Goal: Information Seeking & Learning: Check status

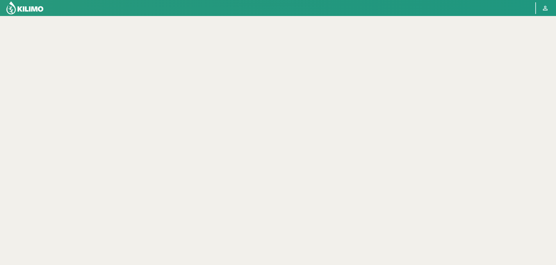
click at [30, 6] on img at bounding box center [25, 8] width 38 height 14
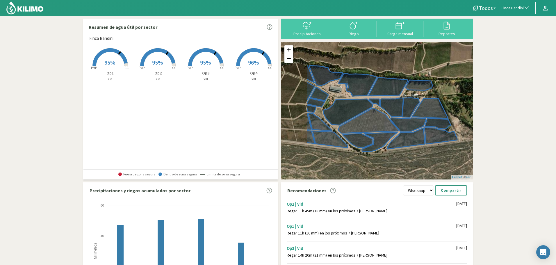
drag, startPoint x: 402, startPoint y: 96, endPoint x: 448, endPoint y: 67, distance: 54.2
click at [448, 67] on div "+ − Leaflet | © Esri" at bounding box center [377, 110] width 192 height 137
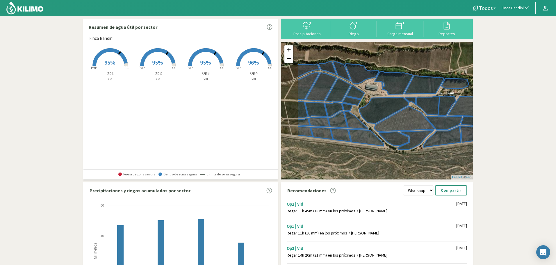
drag, startPoint x: 389, startPoint y: 64, endPoint x: 426, endPoint y: 63, distance: 36.9
click at [426, 63] on div "+ − Leaflet | © Esri" at bounding box center [377, 110] width 192 height 137
click at [507, 8] on span "Finca Bandini" at bounding box center [512, 8] width 22 height 6
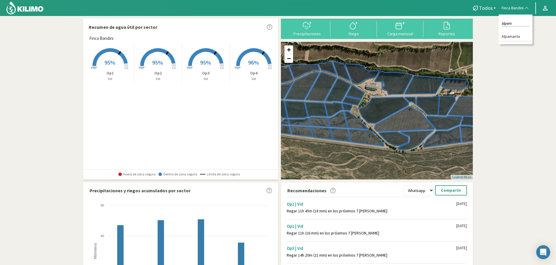
type input "alpam"
click at [505, 35] on li "Alpamanta" at bounding box center [515, 36] width 34 height 9
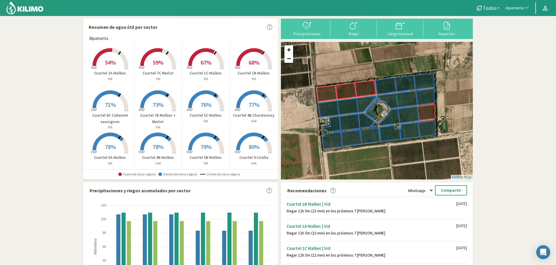
click at [520, 5] on button "Alpamanta" at bounding box center [517, 8] width 30 height 13
type input "boldos"
click at [526, 45] on li "Fundo Santa Elena - Los Boldos - Equipo 1" at bounding box center [517, 45] width 30 height 26
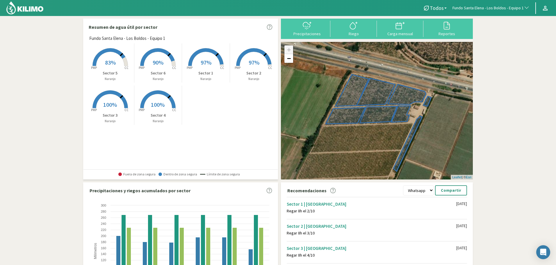
click at [206, 65] on span "97%" at bounding box center [205, 62] width 11 height 7
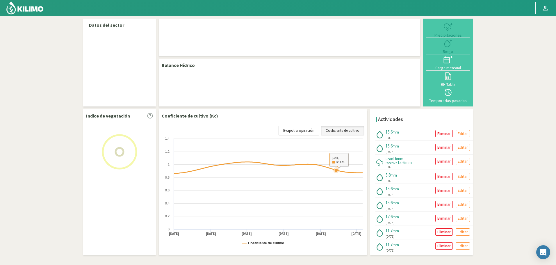
select select "109: Object"
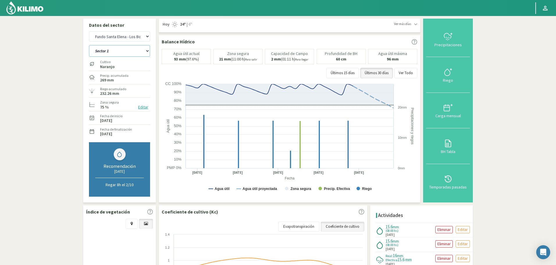
click at [119, 53] on select "Sector 1 Sector 2 Sector 3 Sector 4 Sector 5 Sector 6" at bounding box center [119, 51] width 61 height 12
click at [89, 45] on select "Sector 1 Sector 2 Sector 3 Sector 4 Sector 5 Sector 6" at bounding box center [119, 51] width 61 height 12
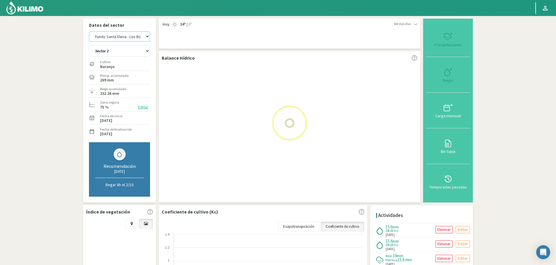
click at [138, 38] on select "Agr. Huertos de Chocalan Agrícola Bakia Agrícola [GEOGRAPHIC_DATA] - IC Agrícol…" at bounding box center [119, 36] width 61 height 10
select select "0: Object"
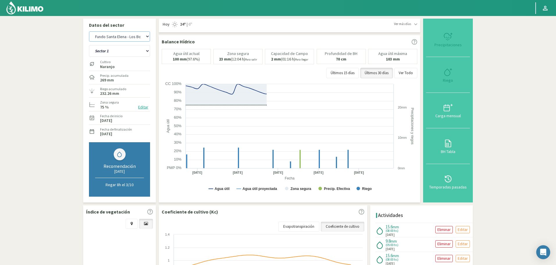
click at [138, 38] on select "Agr. Huertos de Chocalan Agrícola Bakia Agrícola [GEOGRAPHIC_DATA] - IC Agrícol…" at bounding box center [119, 36] width 61 height 10
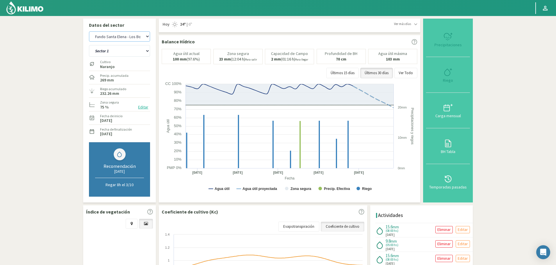
select select "398: Object"
click at [121, 48] on select "Sector 1 Sector 2 Sector 3 Sector 4 Sector 5 Sector 6" at bounding box center [119, 51] width 61 height 12
click at [89, 45] on select "Sector 1 Sector 2 Sector 3 Sector 4 Sector 5 Sector 6" at bounding box center [119, 51] width 61 height 12
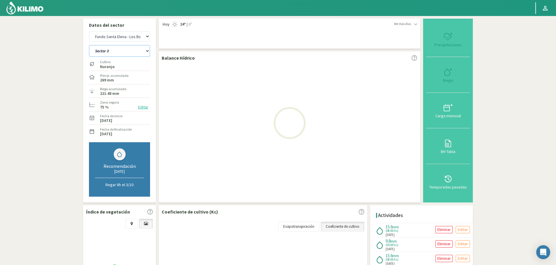
select select "7: Object"
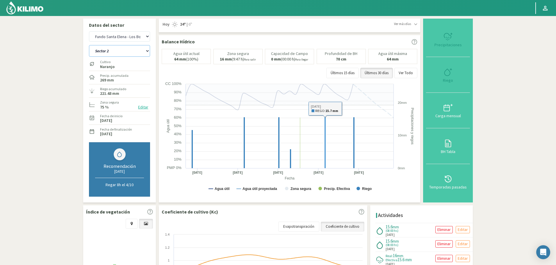
select select "687: Object"
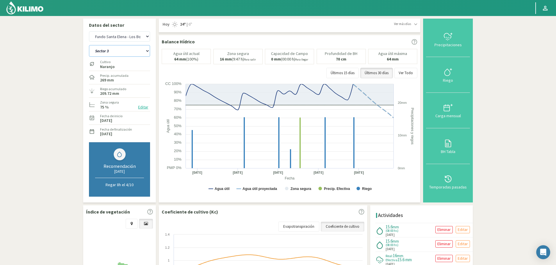
click at [114, 53] on select "Sector 1 Sector 2 Sector 3 Sector 4 Sector 5 Sector 6" at bounding box center [119, 51] width 61 height 12
click at [89, 45] on select "Sector 1 Sector 2 Sector 3 Sector 4 Sector 5 Sector 6" at bounding box center [119, 51] width 61 height 12
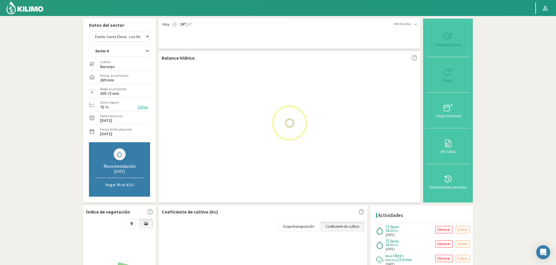
select select "14: Object"
select select "976: Object"
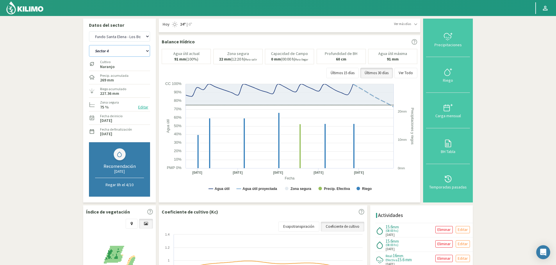
click at [114, 53] on select "Sector 1 Sector 2 Sector 3 Sector 4 Sector 5 Sector 6" at bounding box center [119, 51] width 61 height 12
click at [89, 45] on select "Sector 1 Sector 2 Sector 3 Sector 4 Sector 5 Sector 6" at bounding box center [119, 51] width 61 height 12
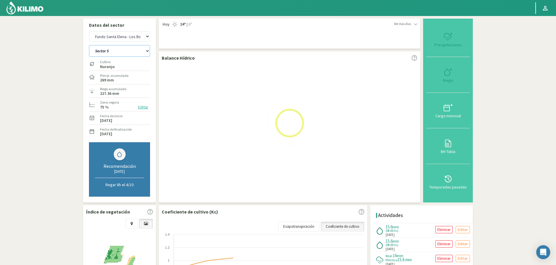
select select "21: Object"
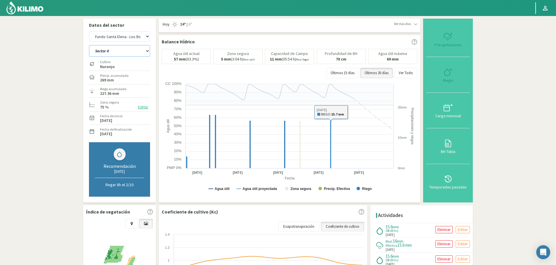
select select "1265: Object"
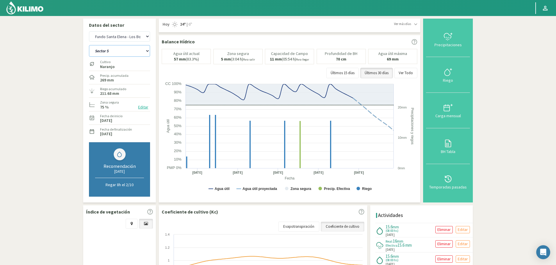
click at [110, 51] on select "Sector 1 Sector 2 Sector 3 Sector 4 Sector 5 Sector 6" at bounding box center [119, 51] width 61 height 12
click at [89, 45] on select "Sector 1 Sector 2 Sector 3 Sector 4 Sector 5 Sector 6" at bounding box center [119, 51] width 61 height 12
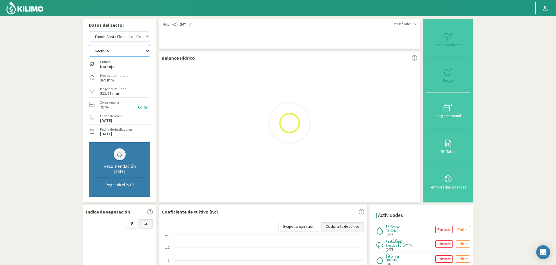
select select "28: Object"
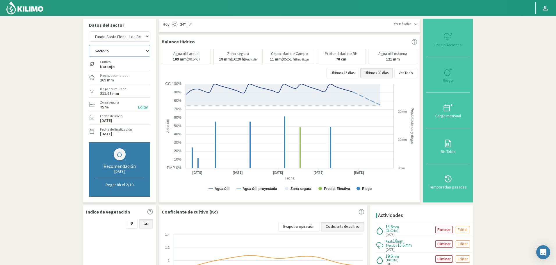
select select "1554: Object"
select select "35: Object"
click at [120, 33] on select "Agr. Huertos de Chocalan Agrícola Bakia Agrícola [GEOGRAPHIC_DATA] - IC Agrícol…" at bounding box center [119, 36] width 61 height 10
click at [89, 31] on select "Agr. Huertos de Chocalan Agrícola Bakia Agrícola [GEOGRAPHIC_DATA] - IC Agrícol…" at bounding box center [119, 36] width 61 height 10
select select "1844: Object"
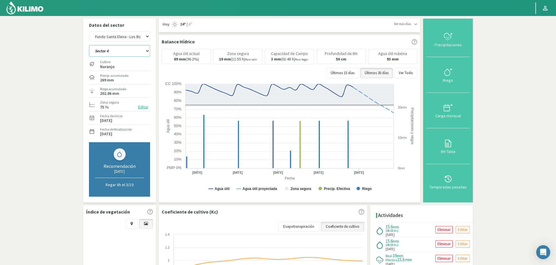
click at [116, 48] on select "Sector 4 Sector 5 Sector 6 Sector 7 Sector 9A Sector 9B" at bounding box center [119, 51] width 61 height 12
click at [130, 51] on select "Sector 4 Sector 5 Sector 6 Sector 7 Sector 9A Sector 9B" at bounding box center [119, 51] width 61 height 12
click at [89, 45] on select "Sector 4 Sector 5 Sector 6 Sector 7 Sector 9A Sector 9B" at bounding box center [119, 51] width 61 height 12
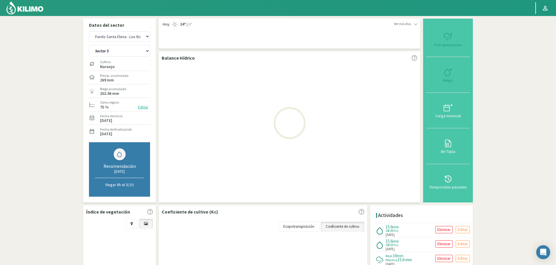
select select "36: Object"
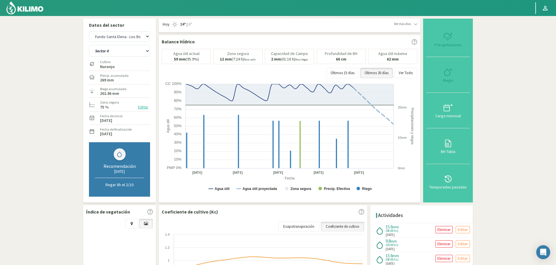
select select "2133: Object"
click at [128, 53] on select "Sector 4 Sector 5 Sector 6 Sector 7 Sector 9A Sector 9B" at bounding box center [119, 51] width 61 height 12
click at [89, 45] on select "Sector 4 Sector 5 Sector 6 Sector 7 Sector 9A Sector 9B" at bounding box center [119, 51] width 61 height 12
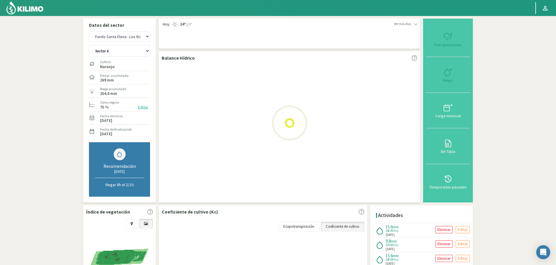
select select "43: Object"
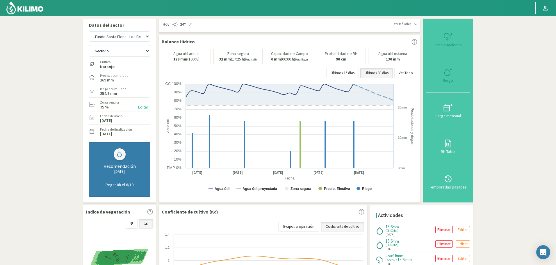
select select "2422: Object"
click at [129, 52] on select "Sector 4 Sector 5 Sector 6 Sector 7 Sector 9A Sector 9B" at bounding box center [119, 51] width 61 height 12
click at [89, 45] on select "Sector 4 Sector 5 Sector 6 Sector 7 Sector 9A Sector 9B" at bounding box center [119, 51] width 61 height 12
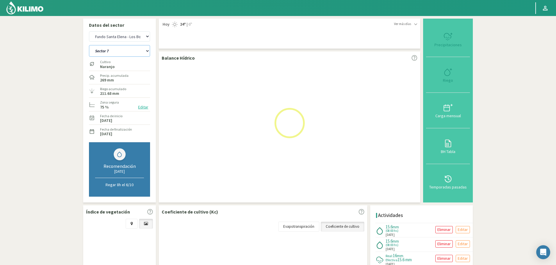
select select "50: Object"
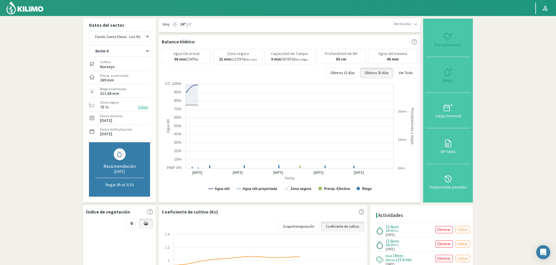
select select "2711: Object"
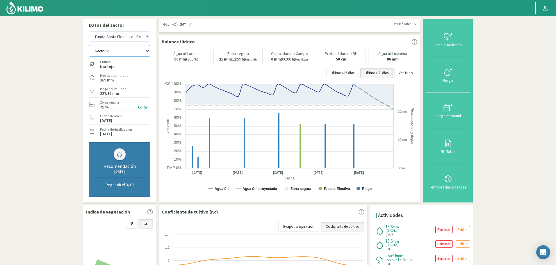
click at [116, 51] on select "Sector 4 Sector 5 Sector 6 Sector 7 Sector 9A Sector 9B" at bounding box center [119, 51] width 61 height 12
click at [89, 45] on select "Sector 4 Sector 5 Sector 6 Sector 7 Sector 9A Sector 9B" at bounding box center [119, 51] width 61 height 12
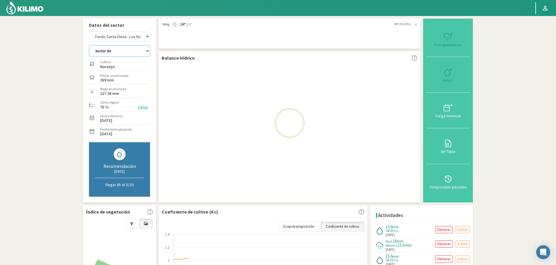
select select "57: Object"
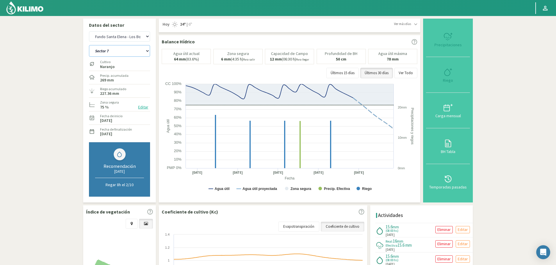
select select "3000: Object"
click at [124, 49] on select "Sector 4 Sector 5 Sector 6 Sector 7 Sector 9A Sector 9B" at bounding box center [119, 51] width 61 height 12
click at [89, 45] on select "Sector 4 Sector 5 Sector 6 Sector 7 Sector 9A Sector 9B" at bounding box center [119, 51] width 61 height 12
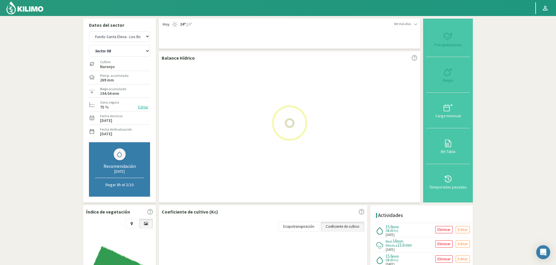
select select "64: Object"
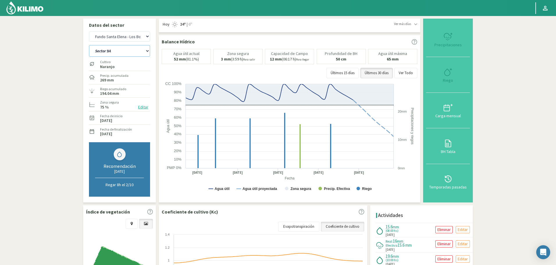
select select "3289: Object"
select select "71: Object"
